Goal: Transaction & Acquisition: Purchase product/service

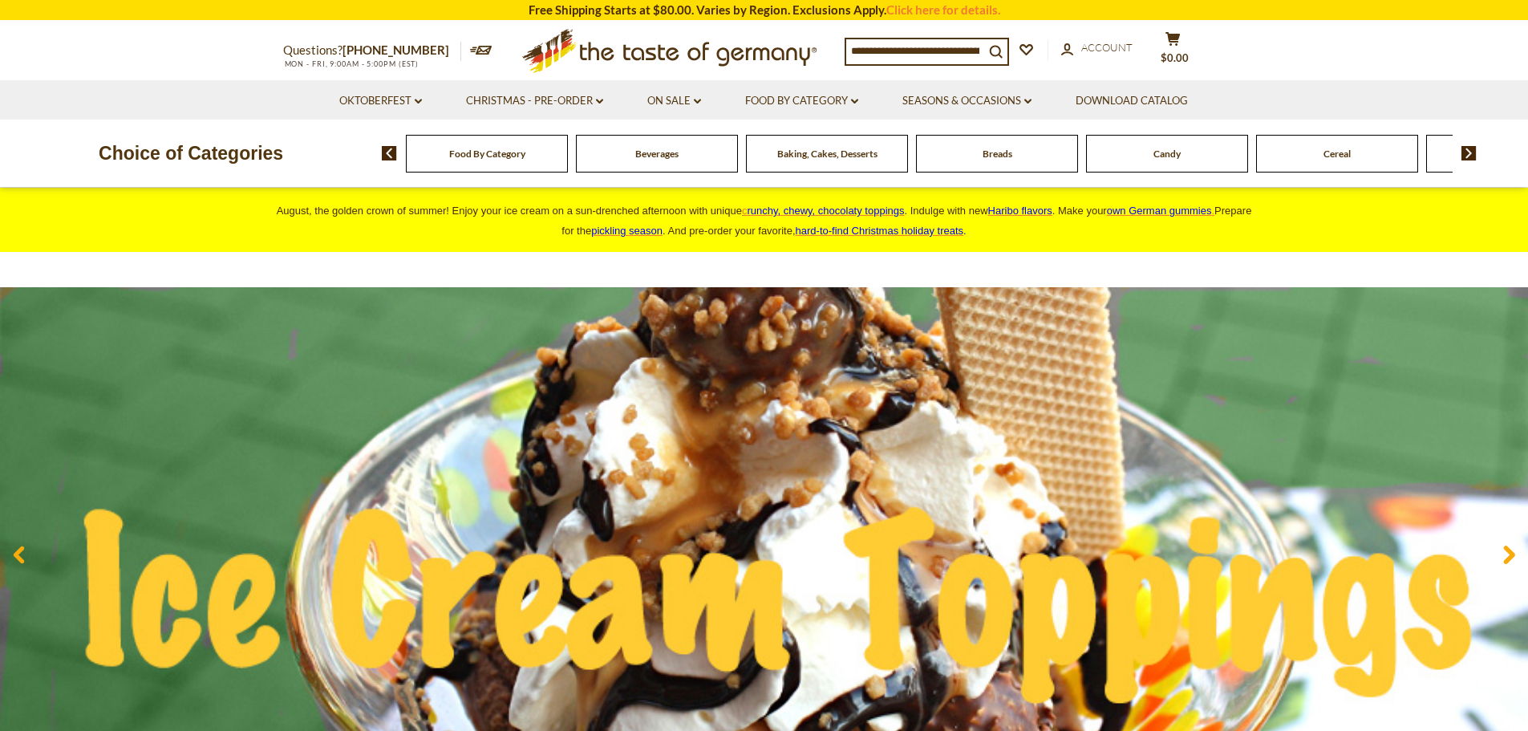
click at [492, 155] on span "Food By Category" at bounding box center [487, 154] width 76 height 12
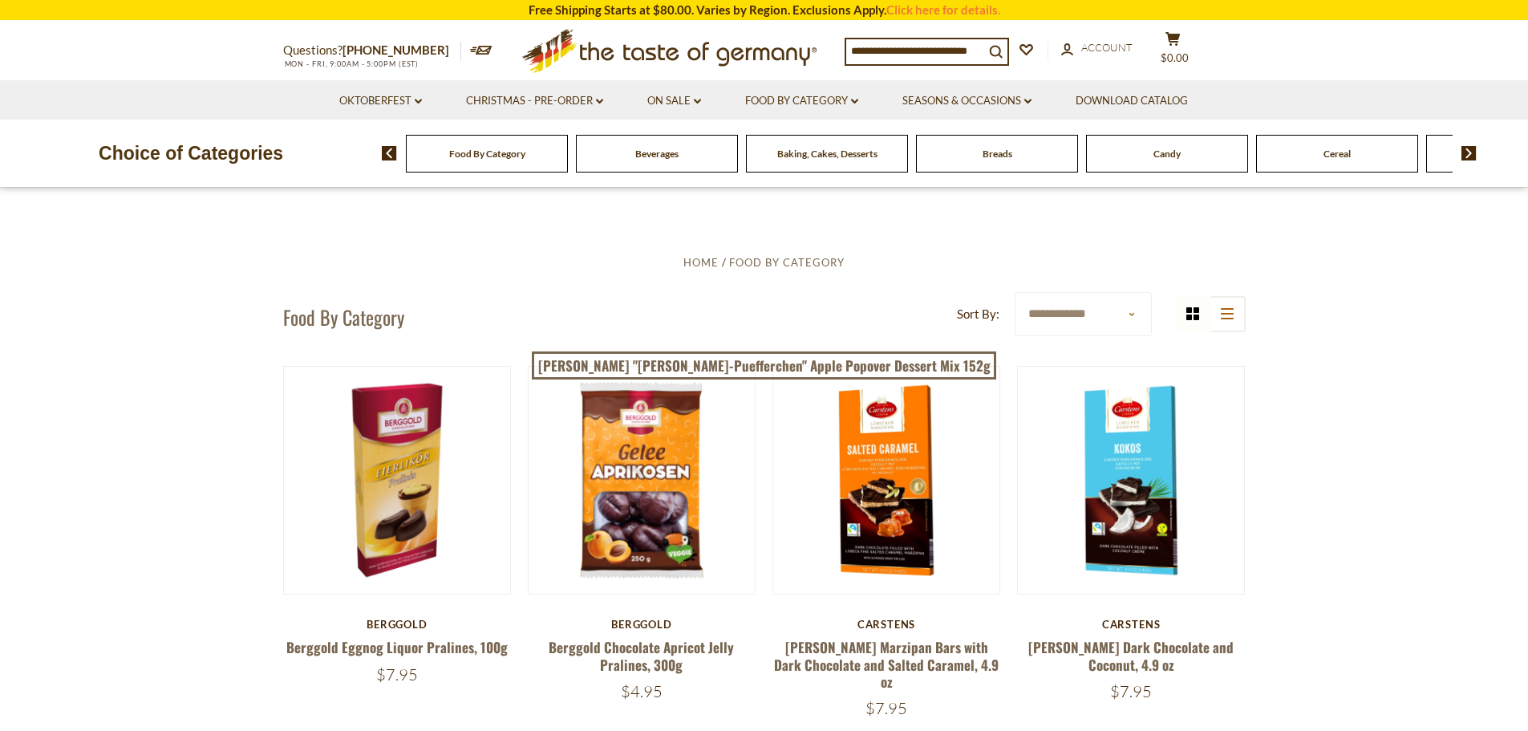
click at [891, 48] on input at bounding box center [915, 50] width 138 height 22
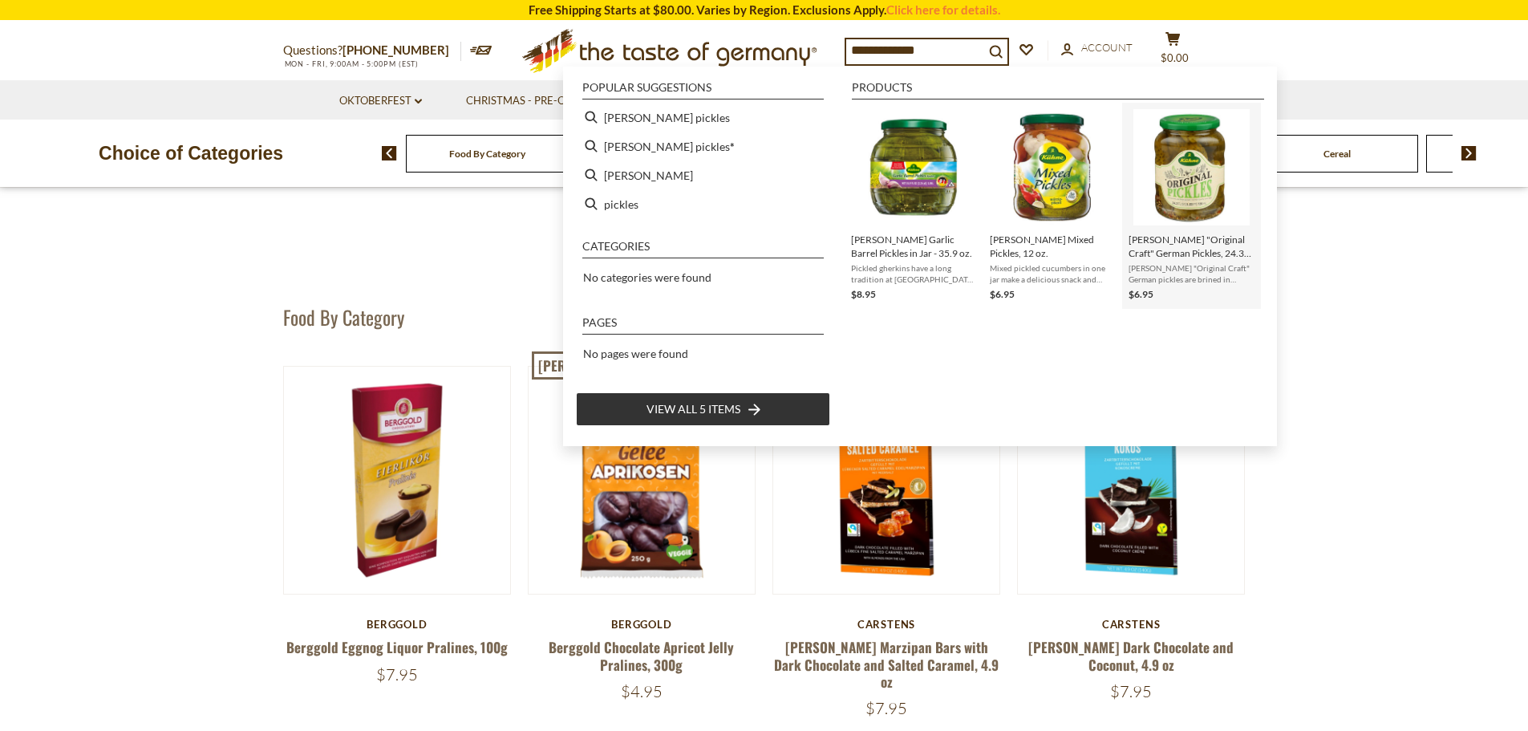
type input "**********"
click at [1176, 172] on img "Instant Search Results" at bounding box center [1191, 167] width 116 height 116
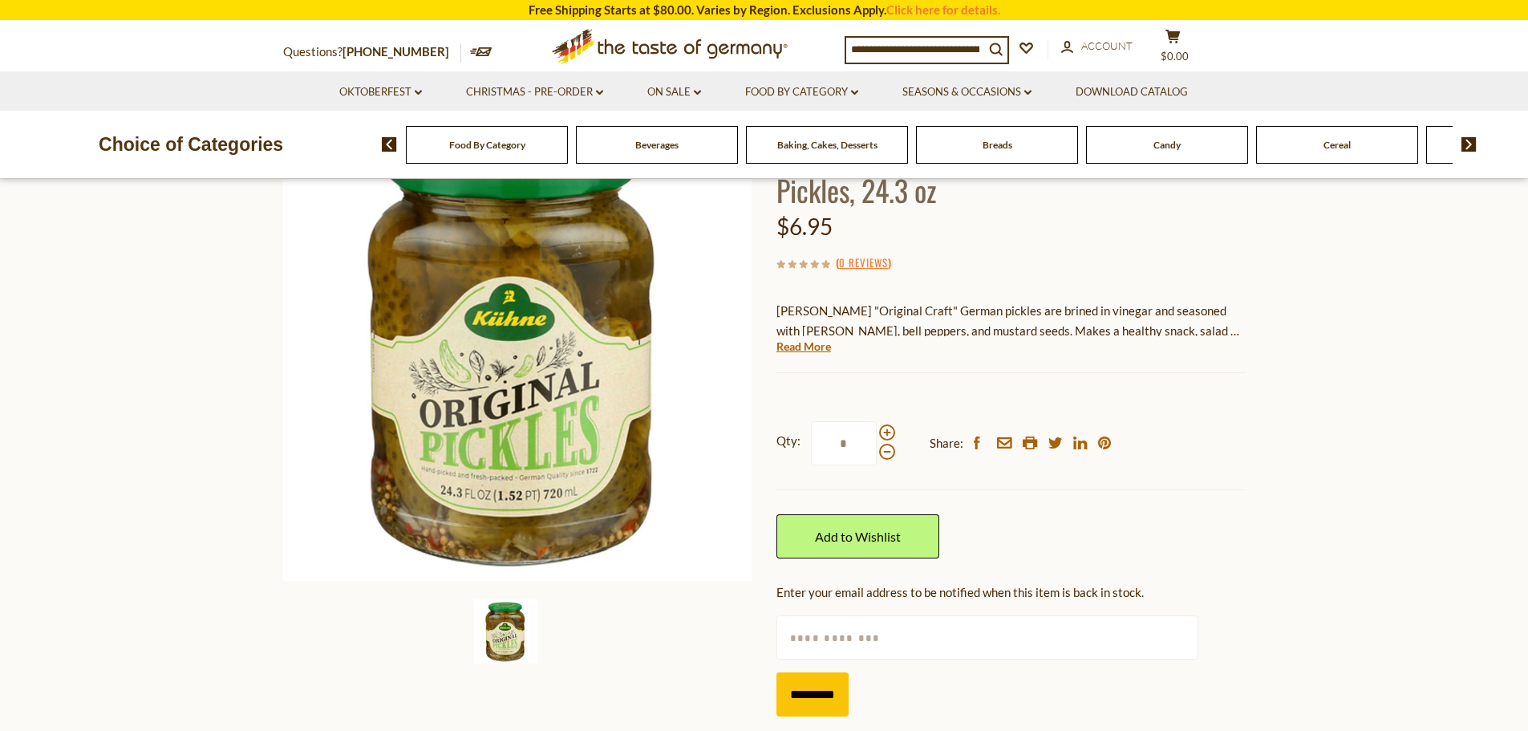
scroll to position [241, 0]
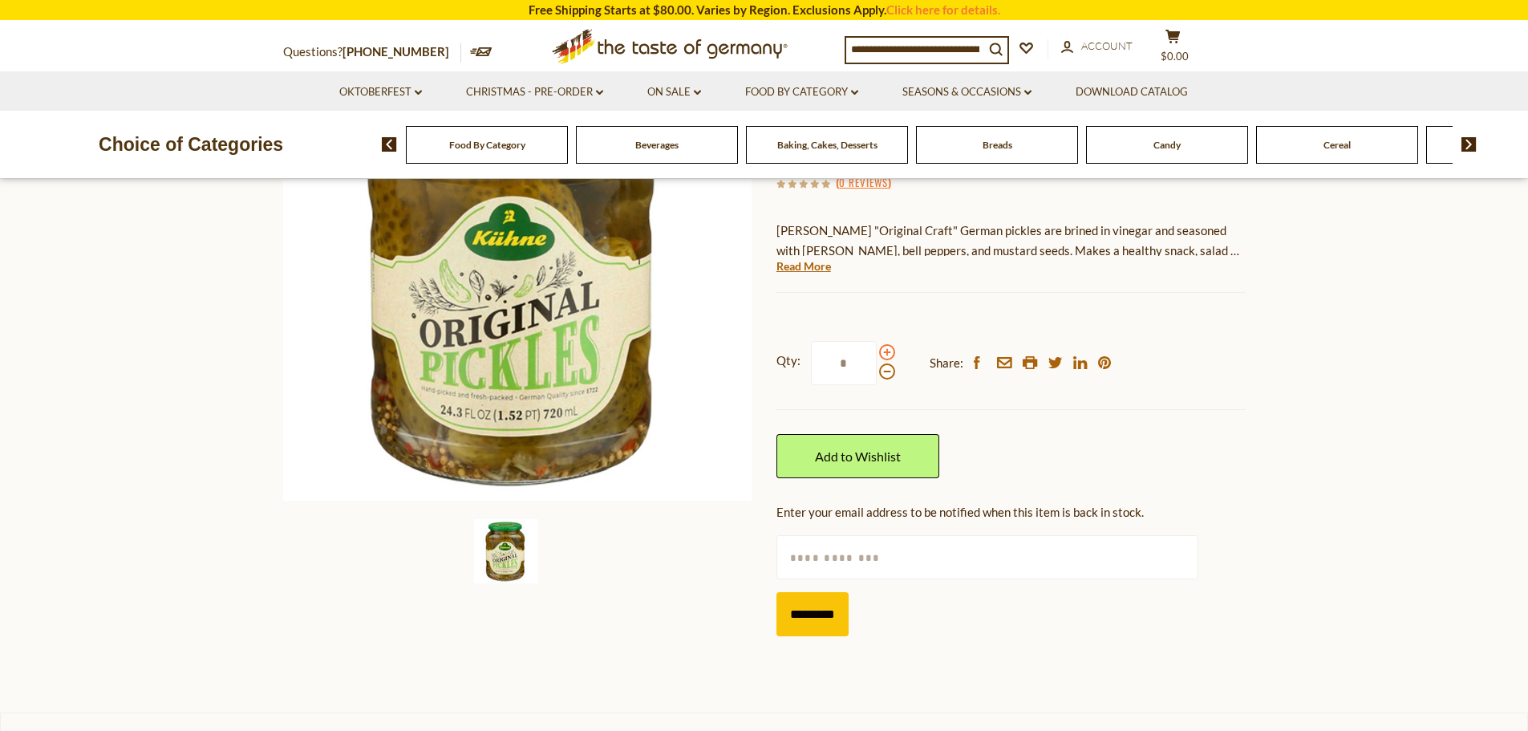
click at [887, 351] on span at bounding box center [887, 352] width 16 height 16
click at [877, 351] on input "*" at bounding box center [844, 363] width 66 height 44
click at [885, 374] on span at bounding box center [887, 371] width 16 height 16
click at [877, 374] on input "*" at bounding box center [844, 363] width 66 height 44
click at [892, 350] on span at bounding box center [887, 352] width 16 height 16
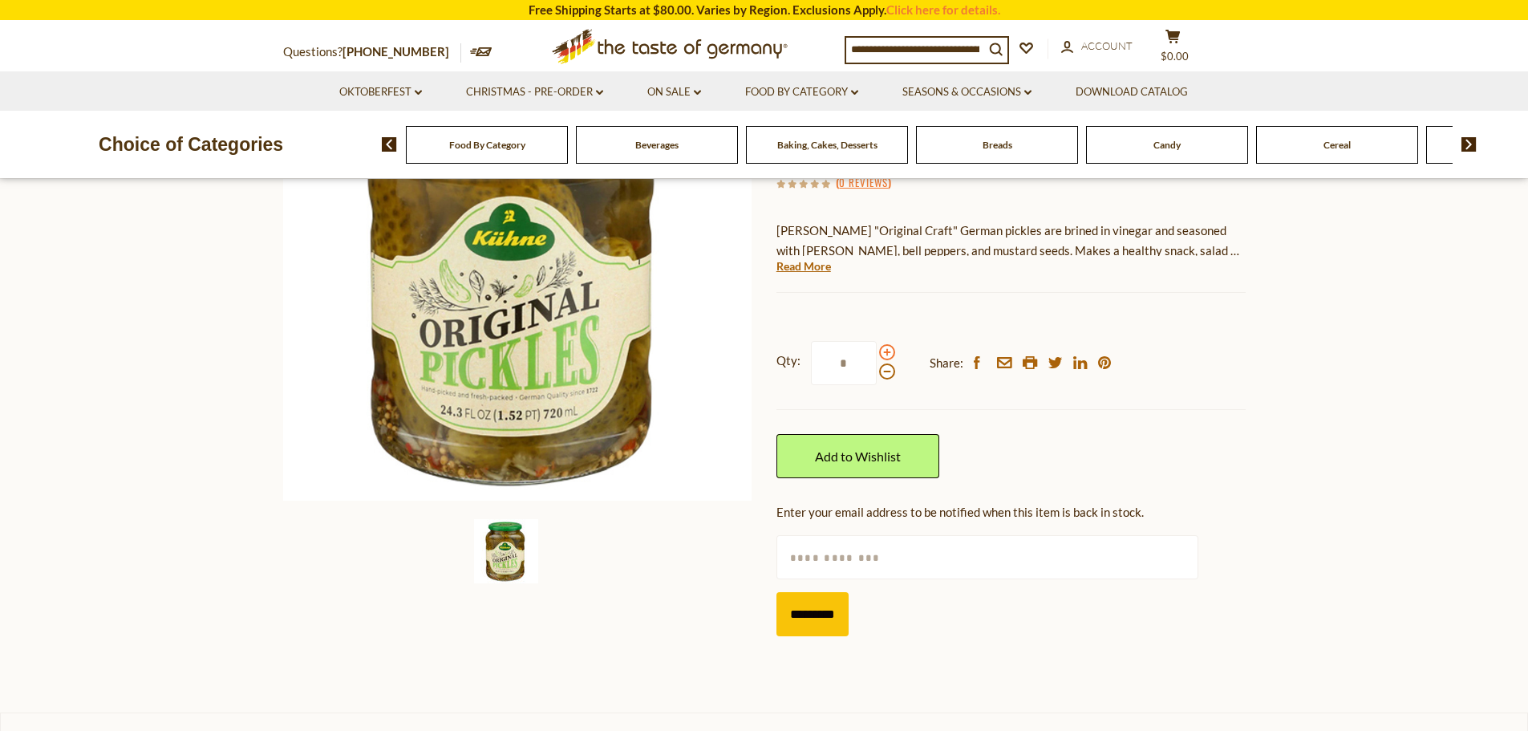
click at [877, 350] on input "*" at bounding box center [844, 363] width 66 height 44
type input "*"
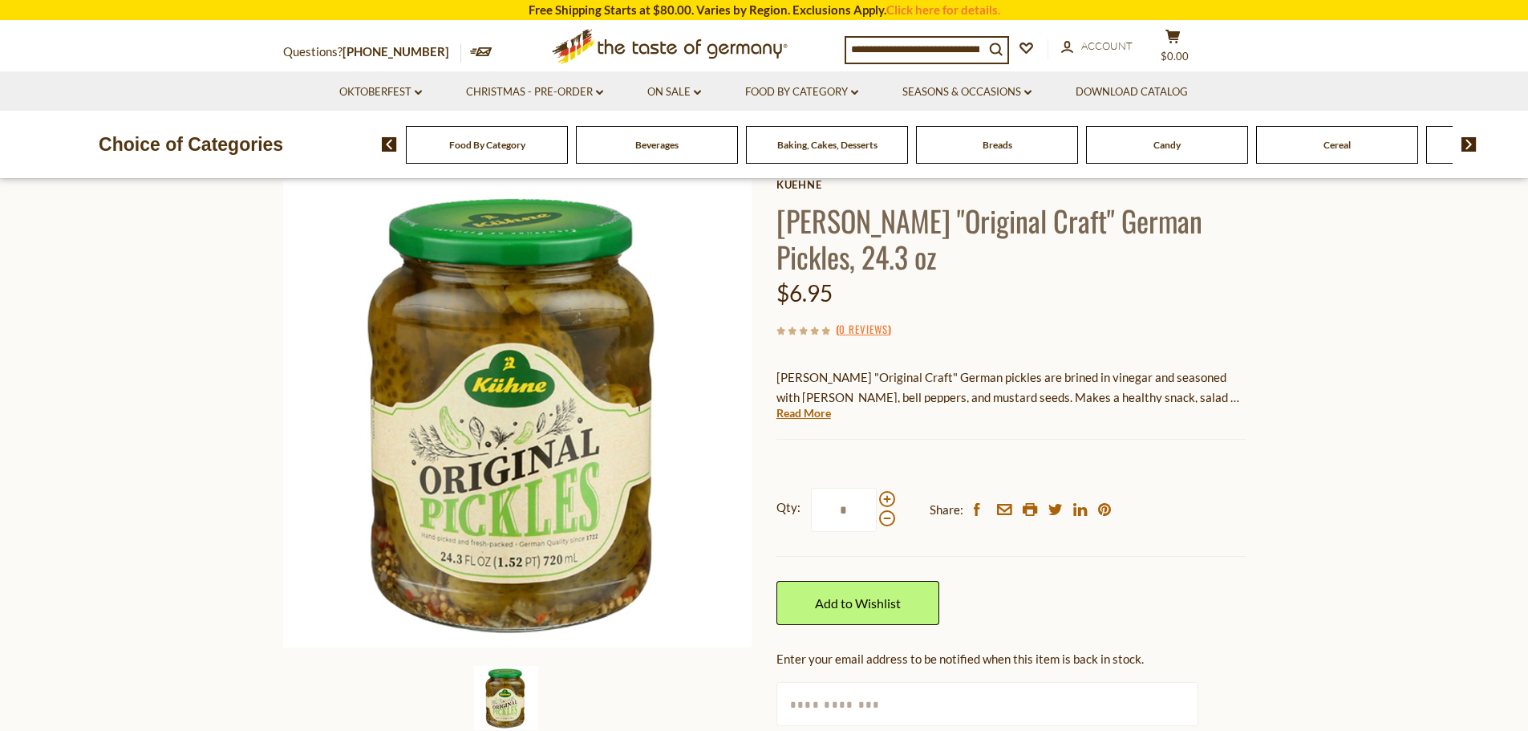
scroll to position [80, 0]
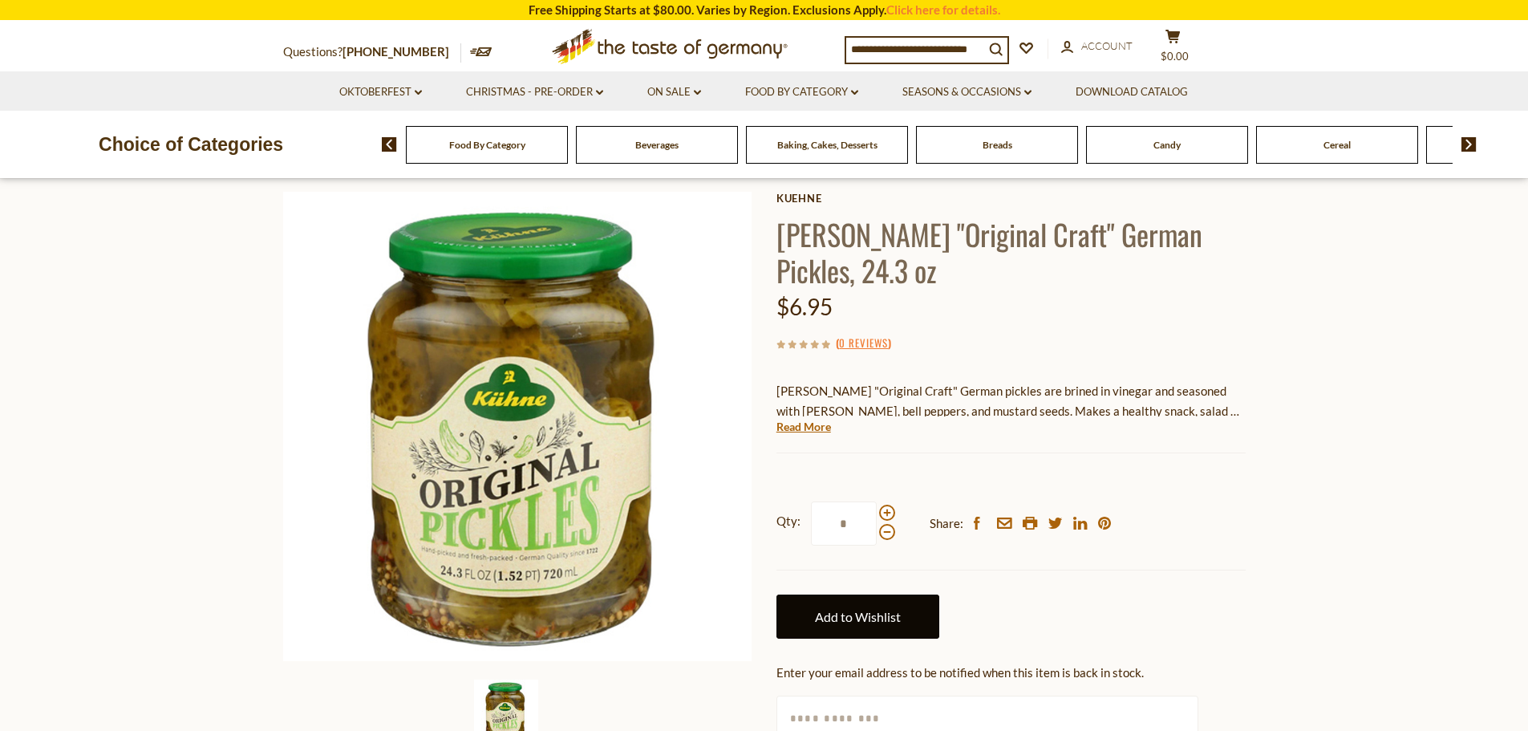
click at [885, 618] on link "Add to Wishlist" at bounding box center [857, 616] width 163 height 44
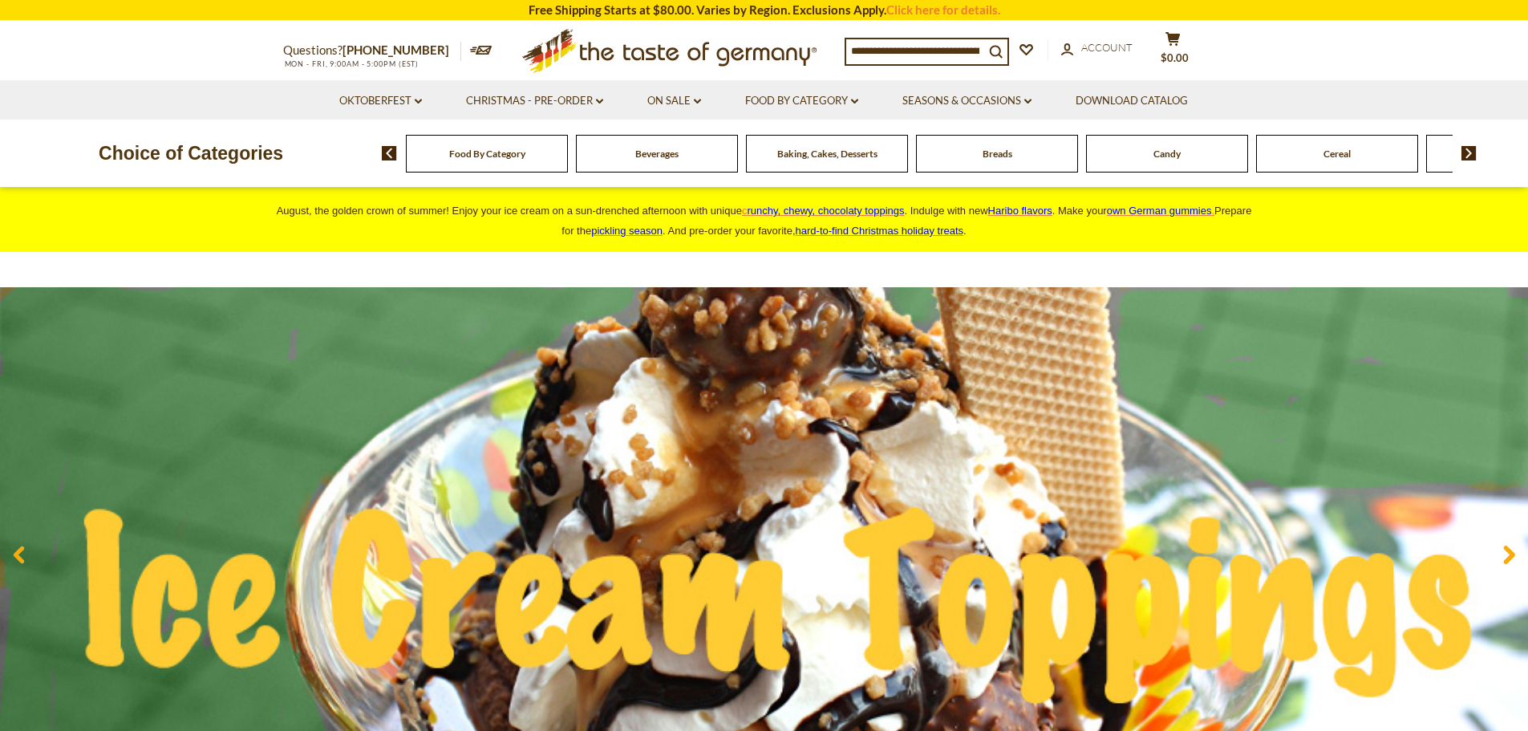
click at [907, 47] on input at bounding box center [915, 50] width 138 height 22
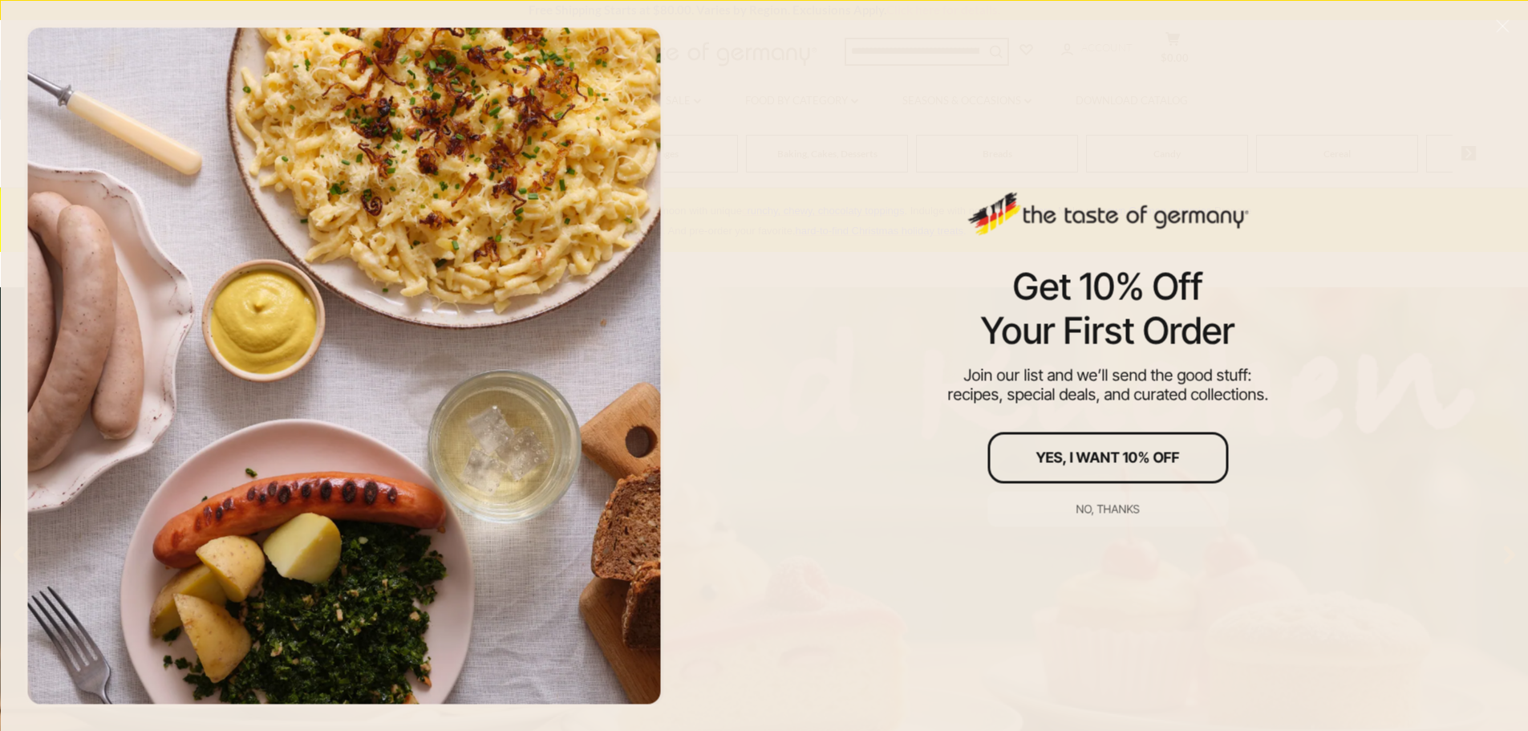
click at [1037, 107] on div "Get 10% Off Your First Order Join our list and we’ll send the good stuff: recip…" at bounding box center [1107, 365] width 840 height 731
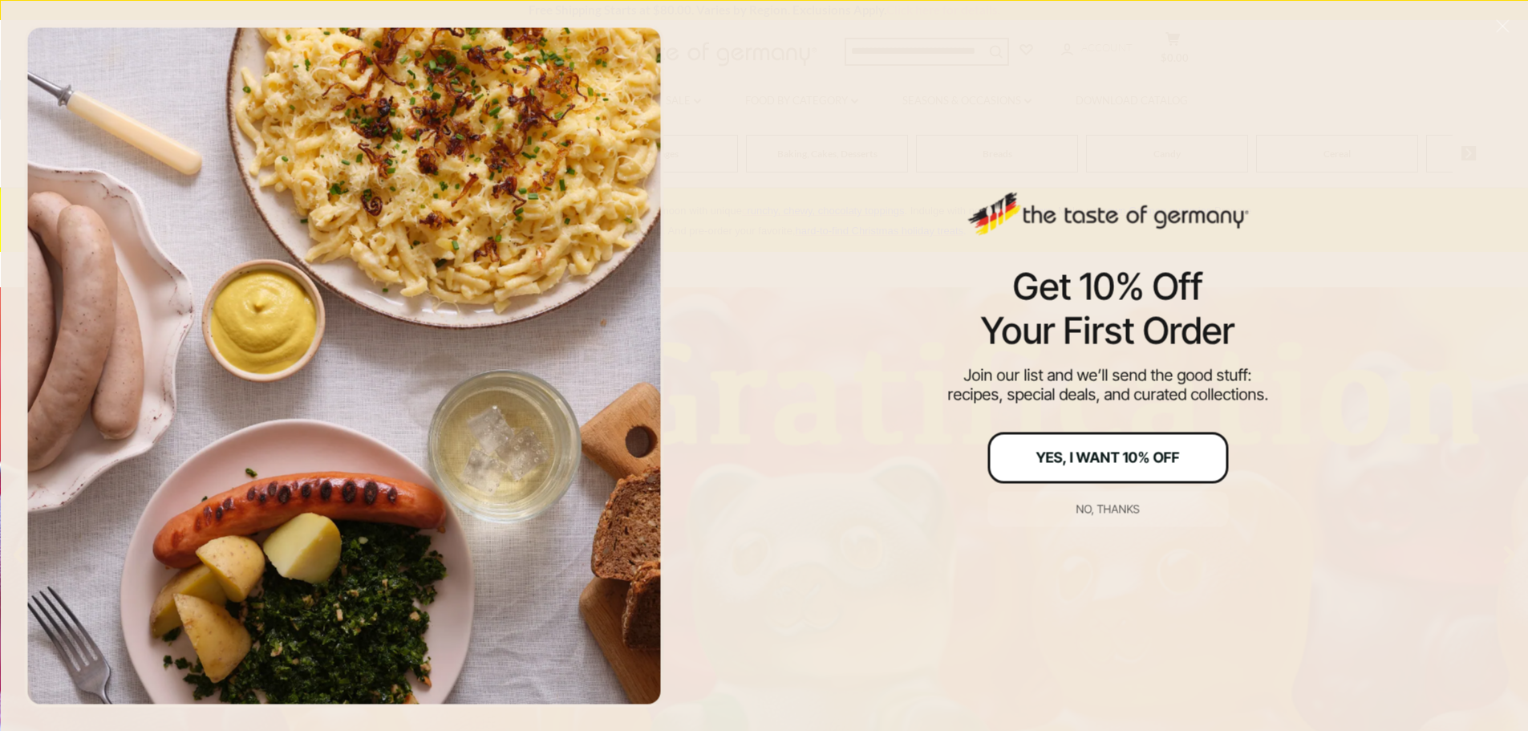
click at [1102, 456] on div "Yes, I Want 10% Off" at bounding box center [1108, 457] width 144 height 14
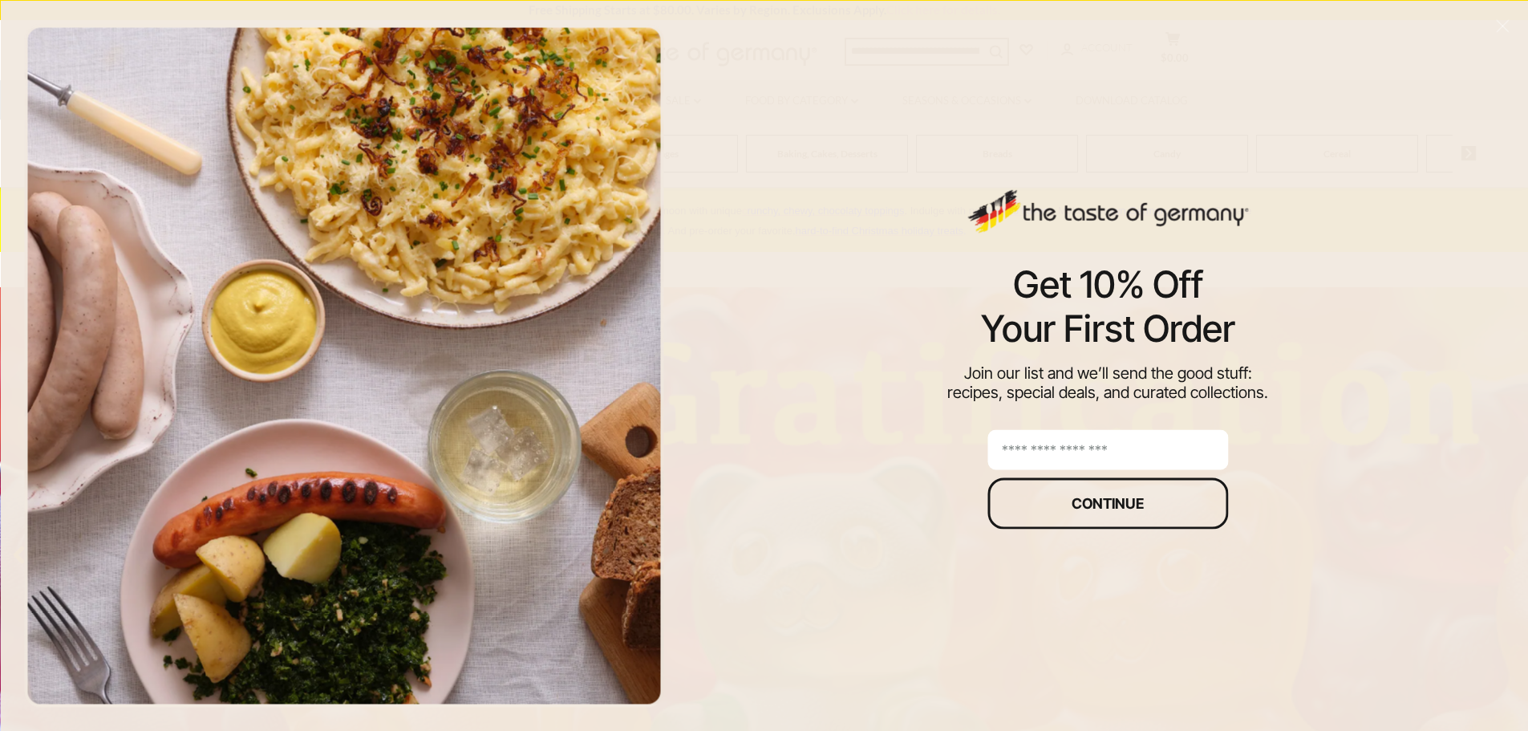
click at [1110, 455] on input "email" at bounding box center [1107, 449] width 241 height 40
type input "**********"
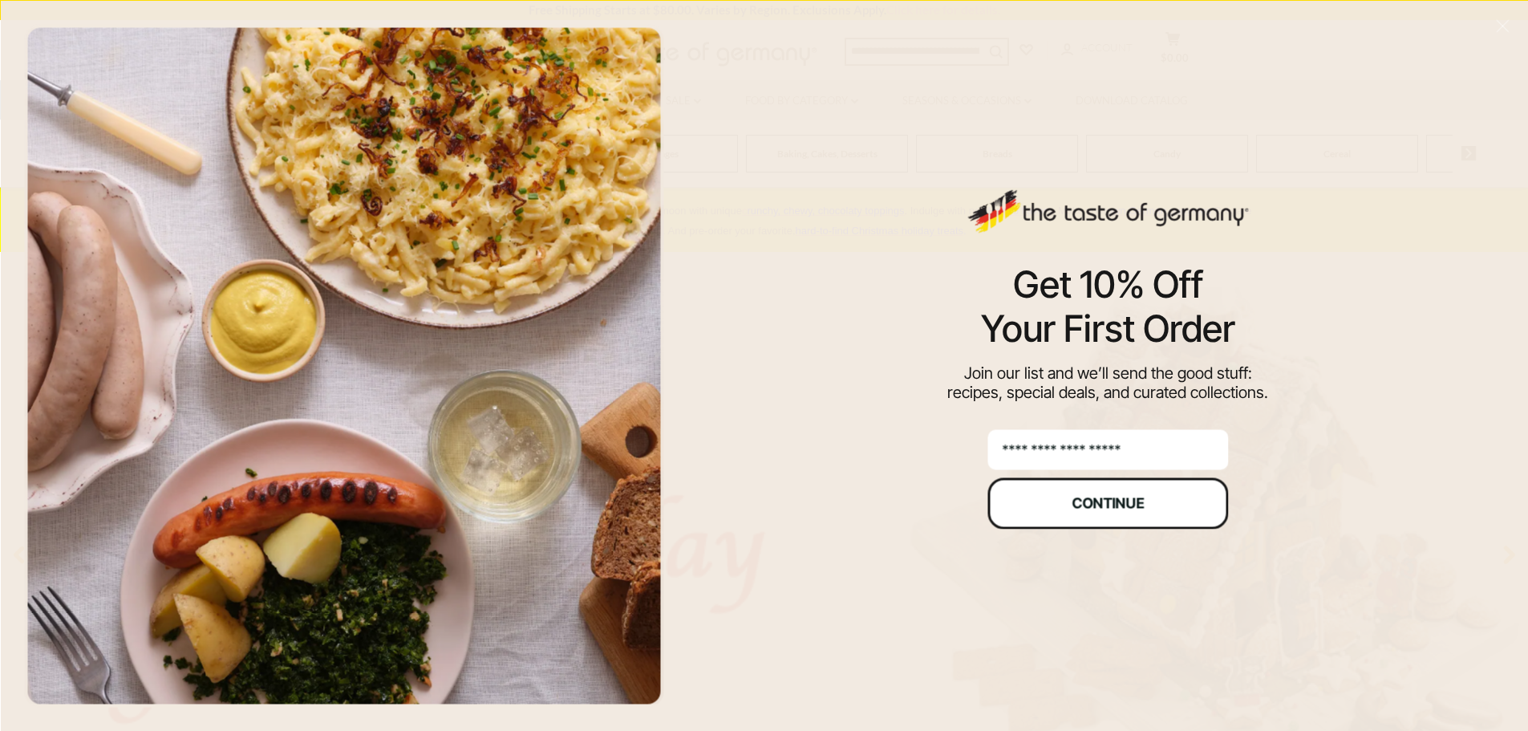
click at [1112, 500] on div "Continue" at bounding box center [1107, 503] width 72 height 14
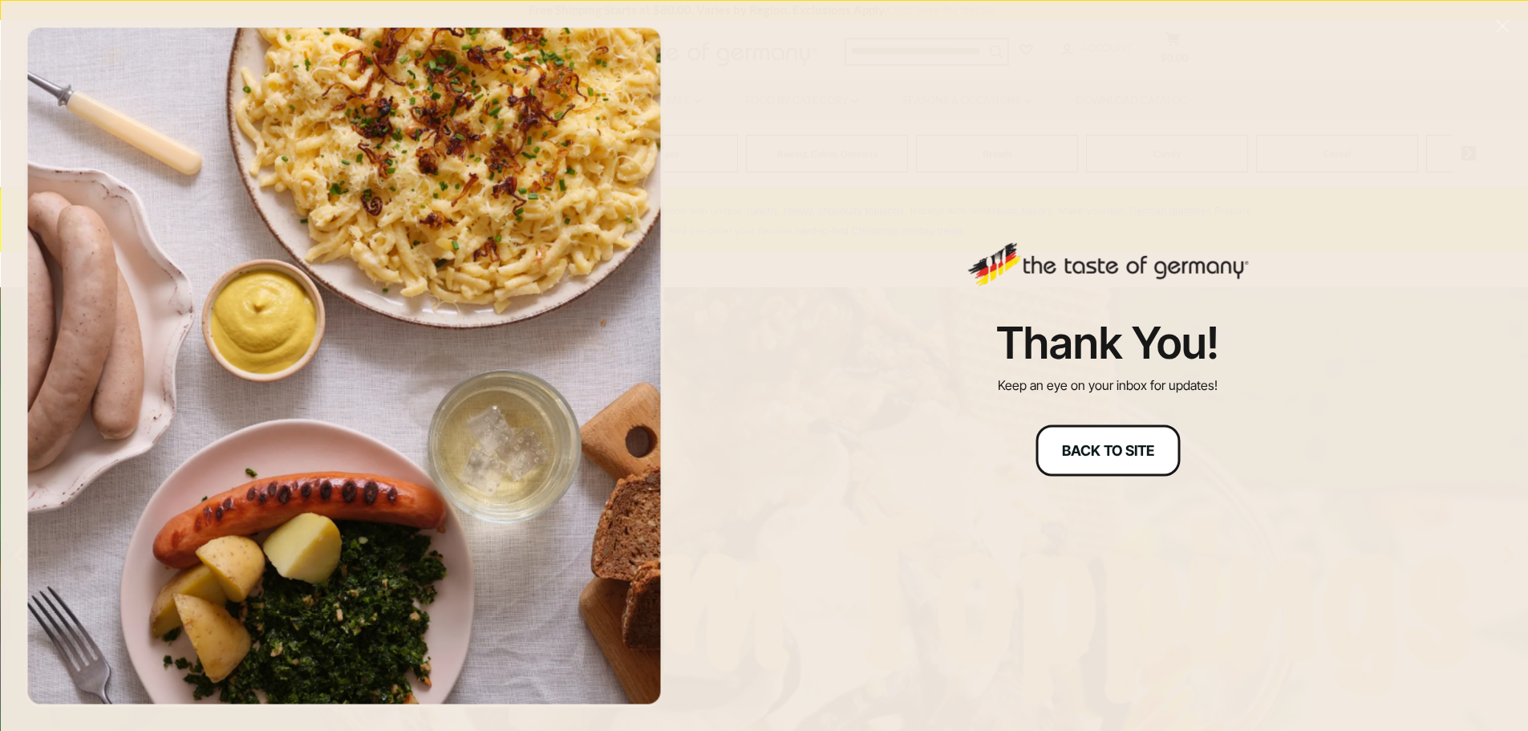
click at [1099, 446] on div "Back to site" at bounding box center [1108, 450] width 92 height 14
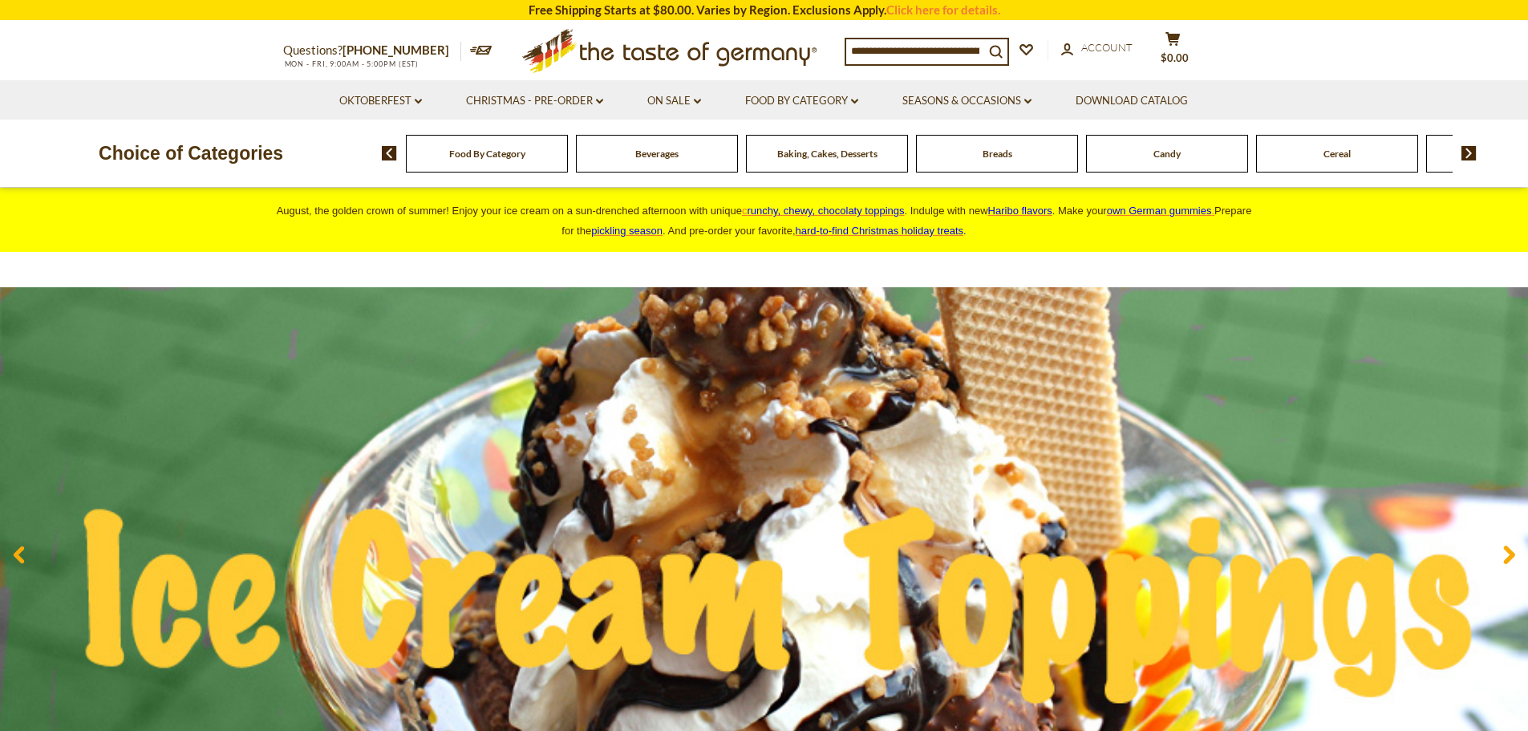
click at [959, 53] on input at bounding box center [915, 50] width 138 height 22
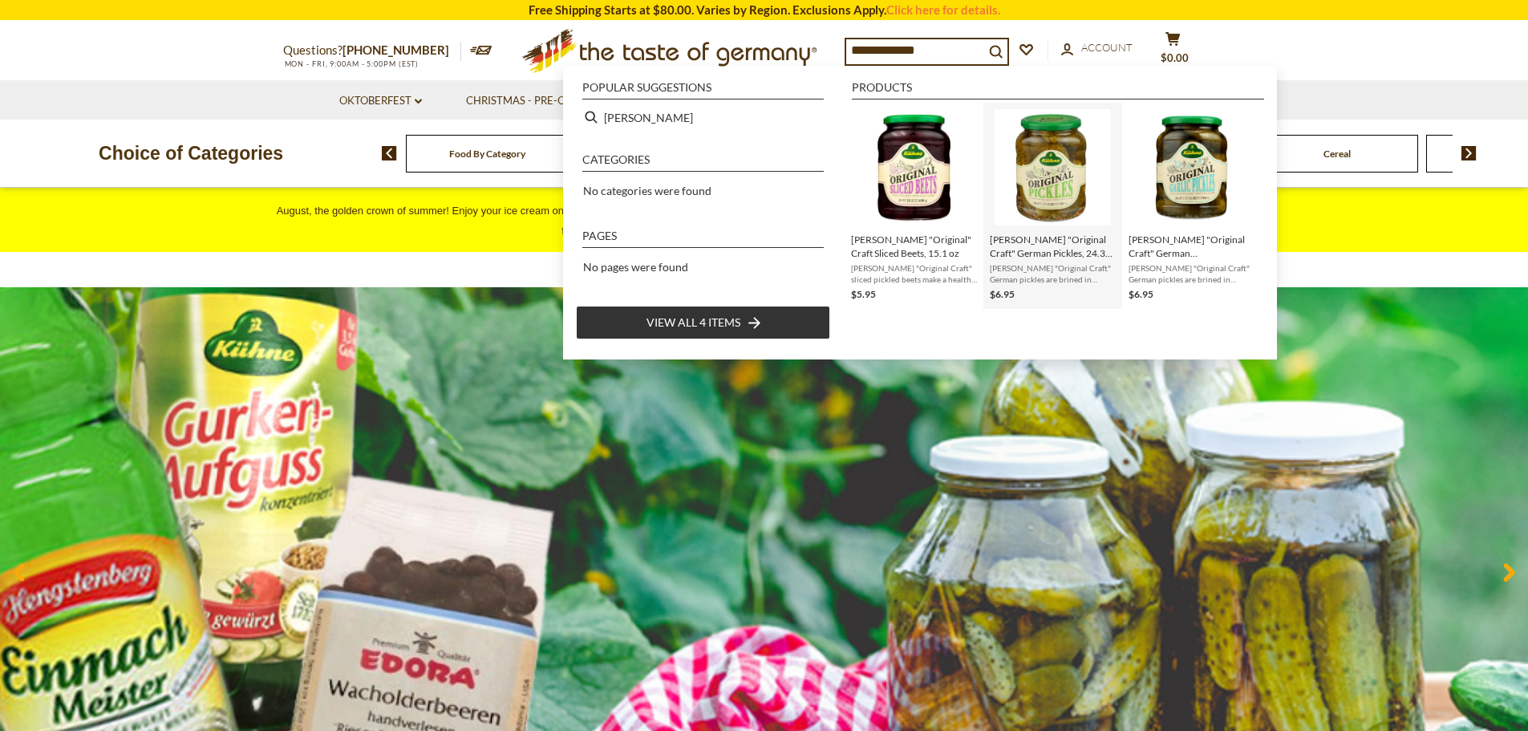
type input "**********"
click at [1060, 184] on img "Instant Search Results" at bounding box center [1052, 167] width 116 height 116
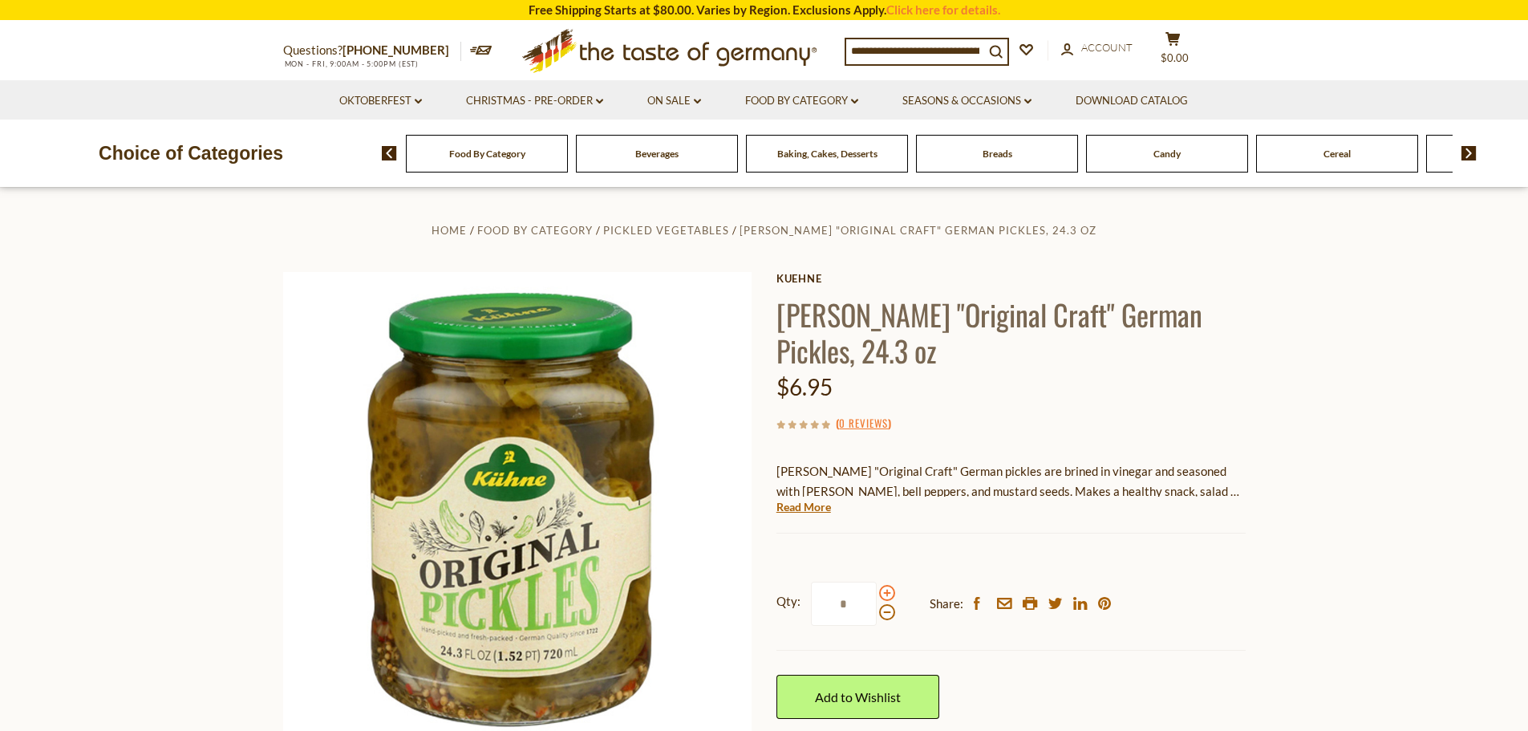
click at [888, 594] on span at bounding box center [887, 593] width 16 height 16
click at [877, 594] on input "*" at bounding box center [844, 603] width 66 height 44
type input "*"
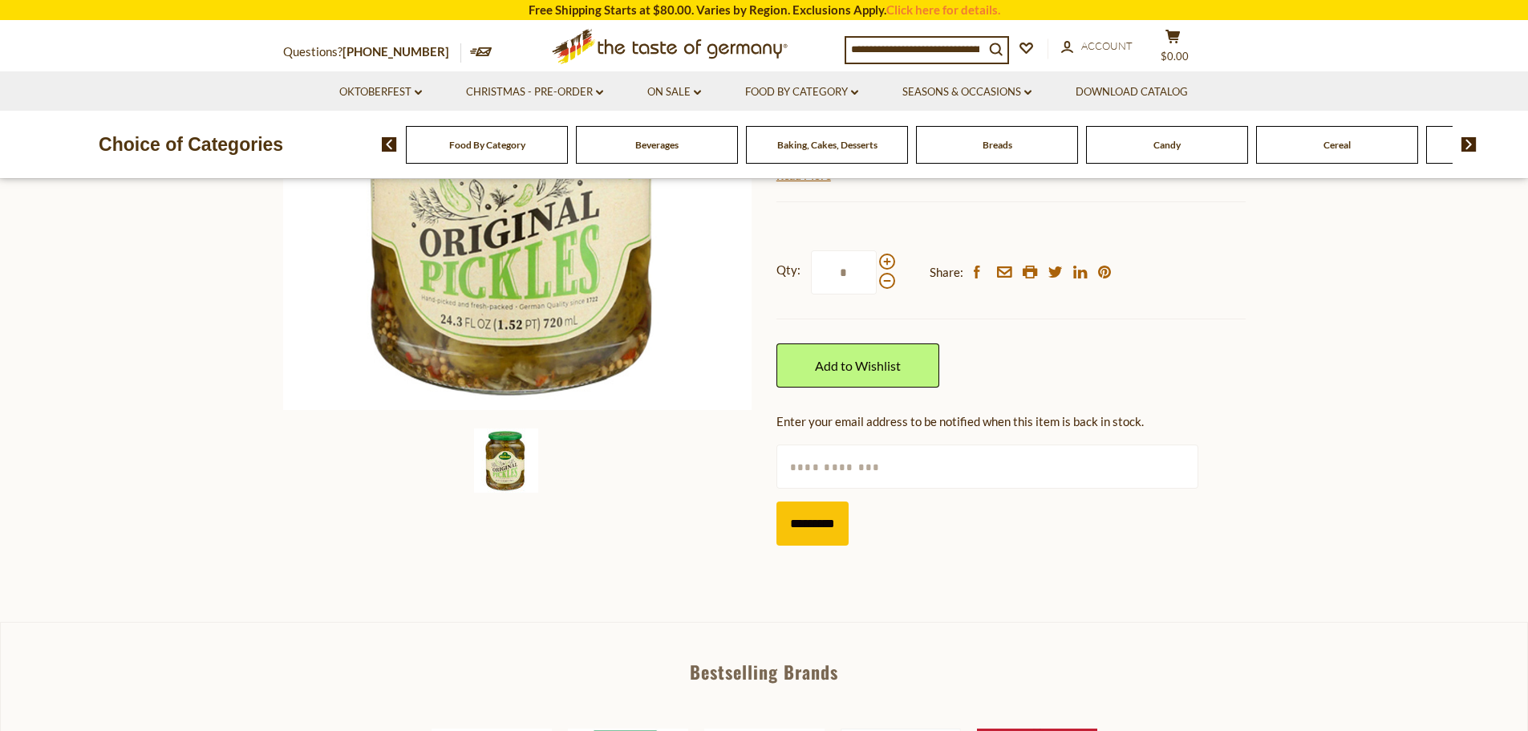
scroll to position [241, 0]
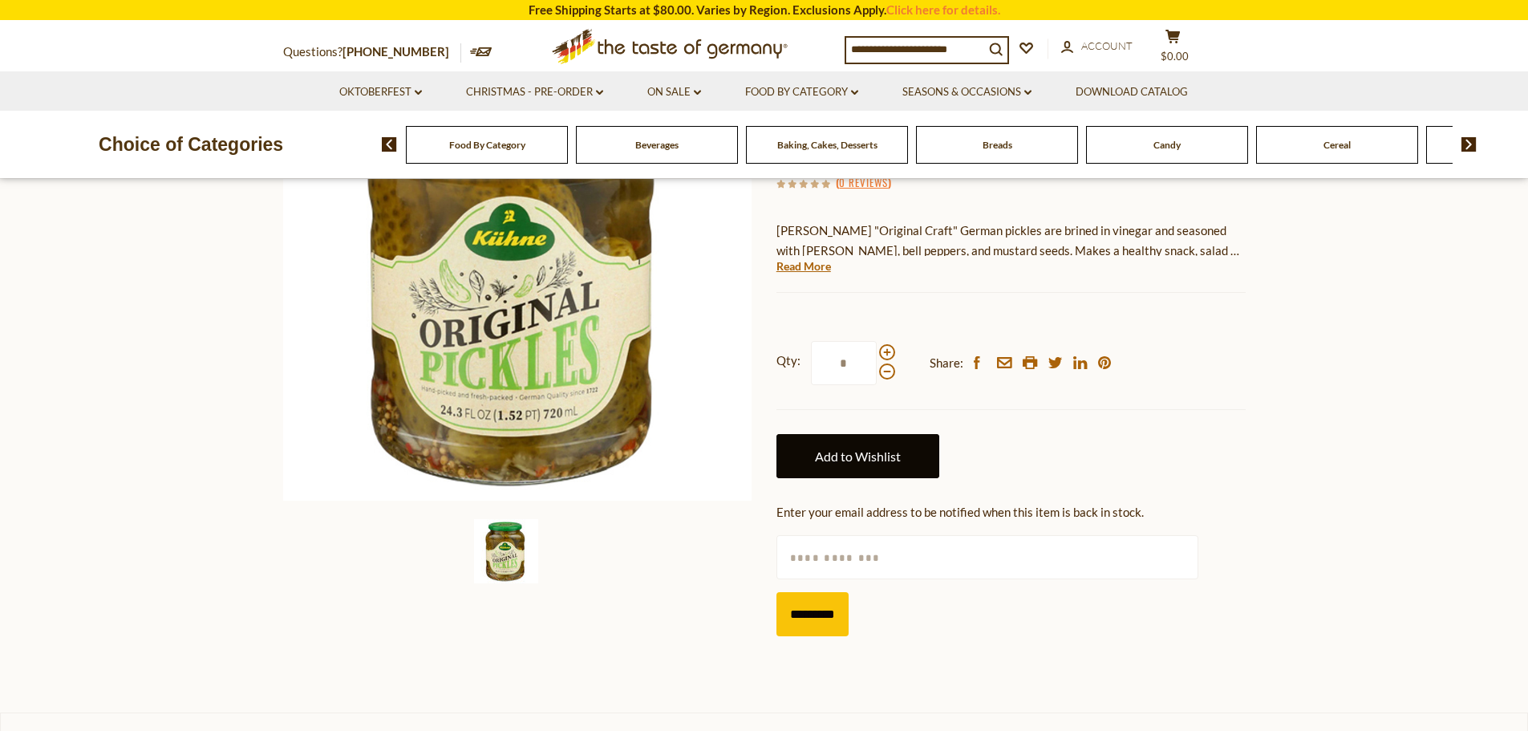
click at [851, 460] on link "Add to Wishlist" at bounding box center [857, 456] width 163 height 44
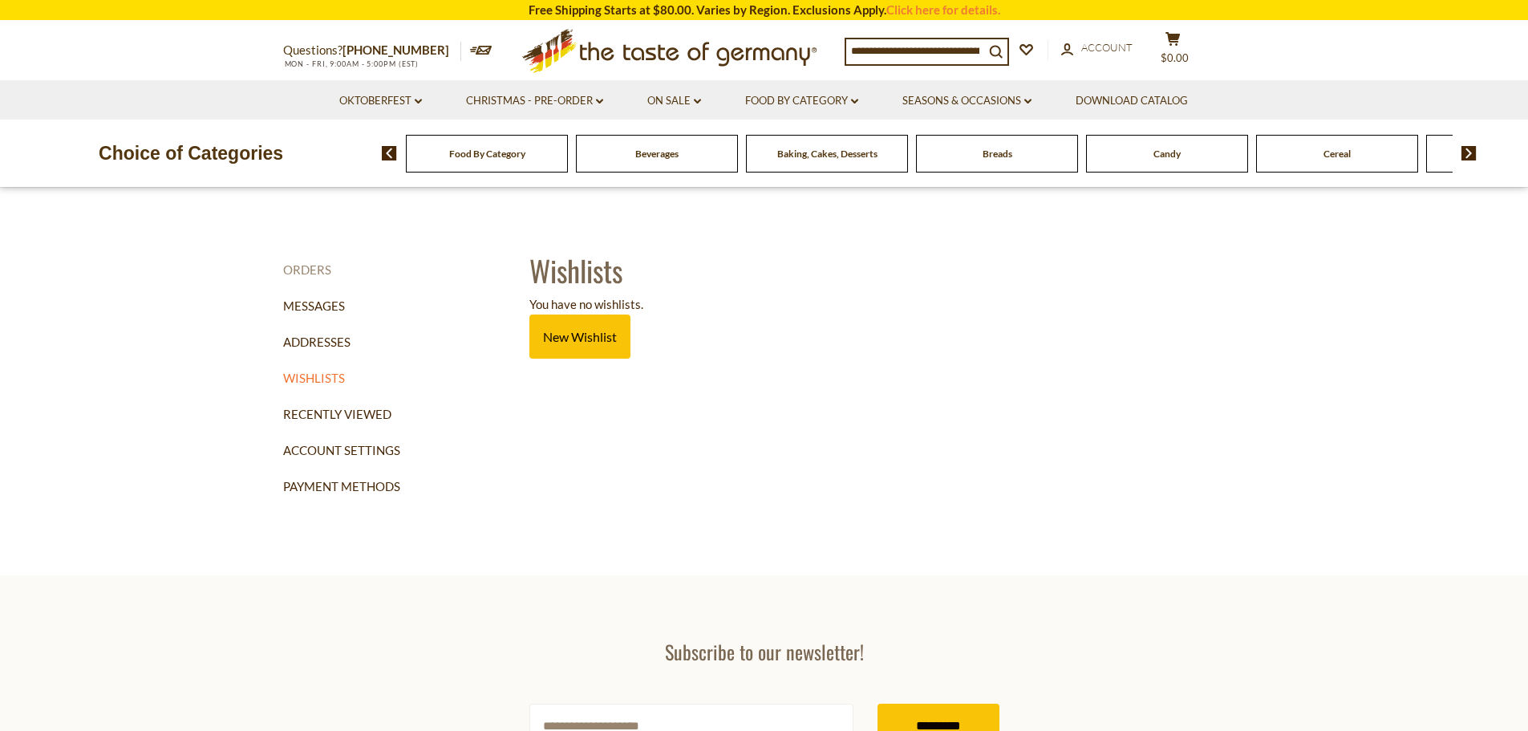
click at [300, 264] on link "Orders" at bounding box center [400, 270] width 235 height 36
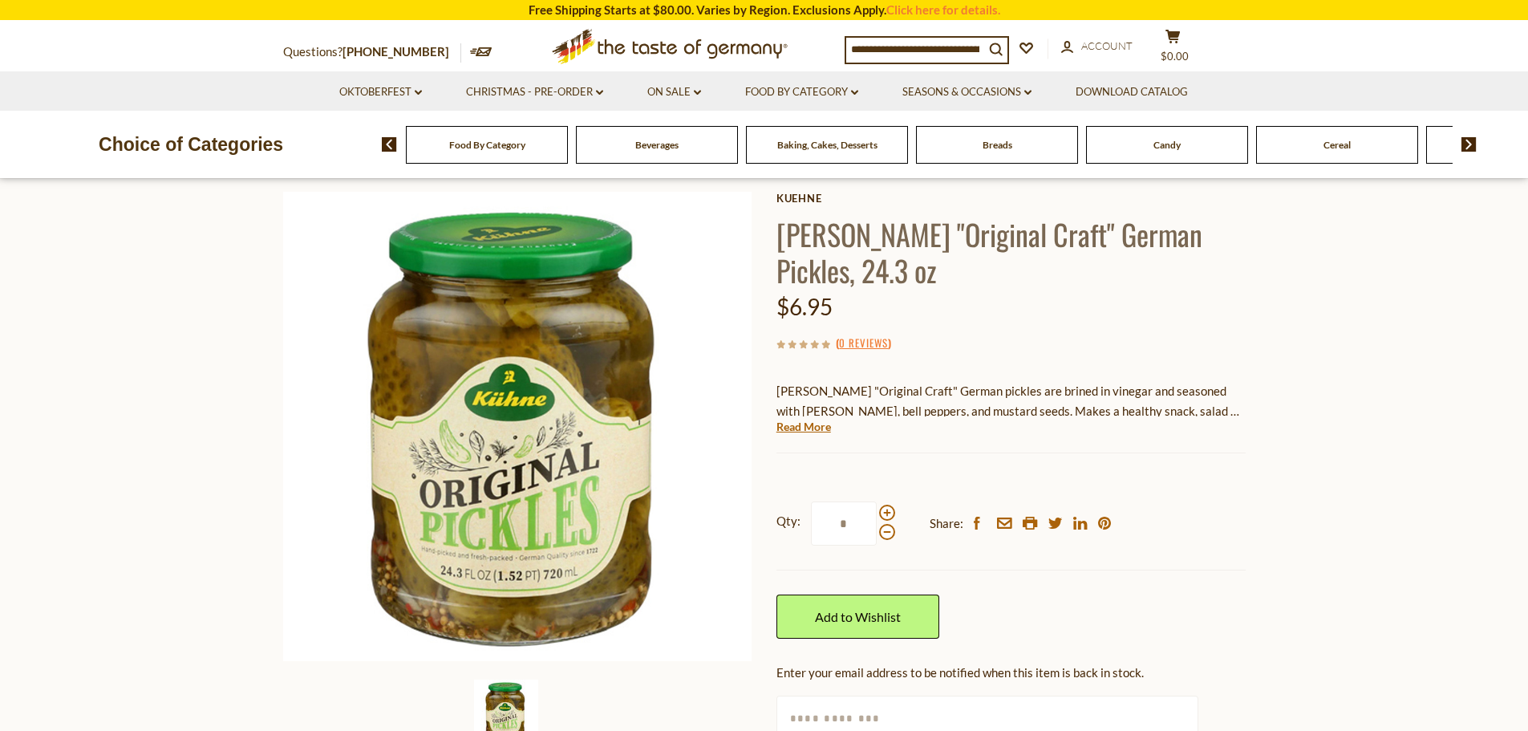
scroll to position [241, 0]
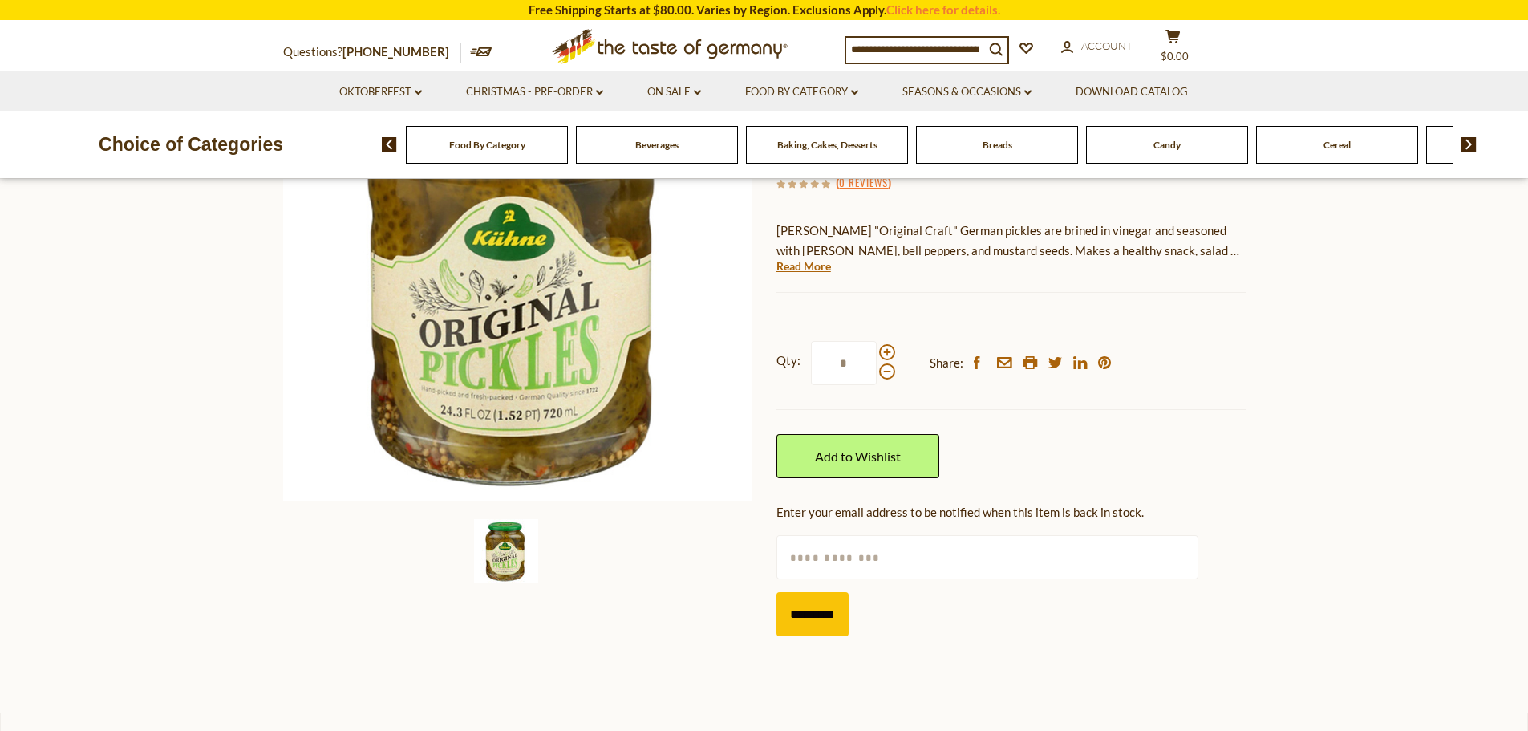
click at [825, 561] on input "text" at bounding box center [987, 557] width 422 height 44
type input "**********"
click at [824, 606] on input "*********" at bounding box center [812, 614] width 72 height 44
